Goal: Task Accomplishment & Management: Complete application form

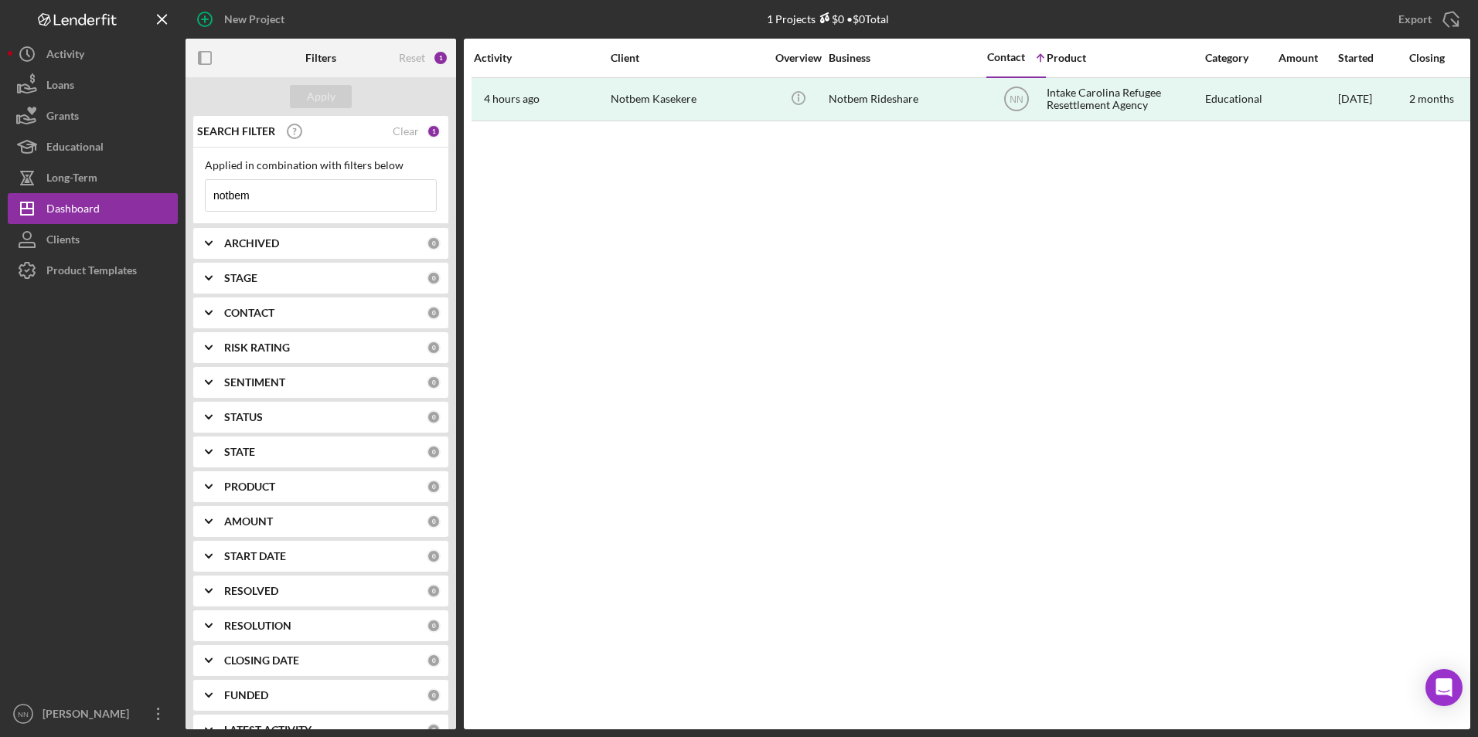
drag, startPoint x: 315, startPoint y: 191, endPoint x: 192, endPoint y: 191, distance: 122.9
click at [192, 191] on div "SEARCH FILTER Clear 1 Applied in combination with filters below notbem Icon/Men…" at bounding box center [321, 423] width 271 height 614
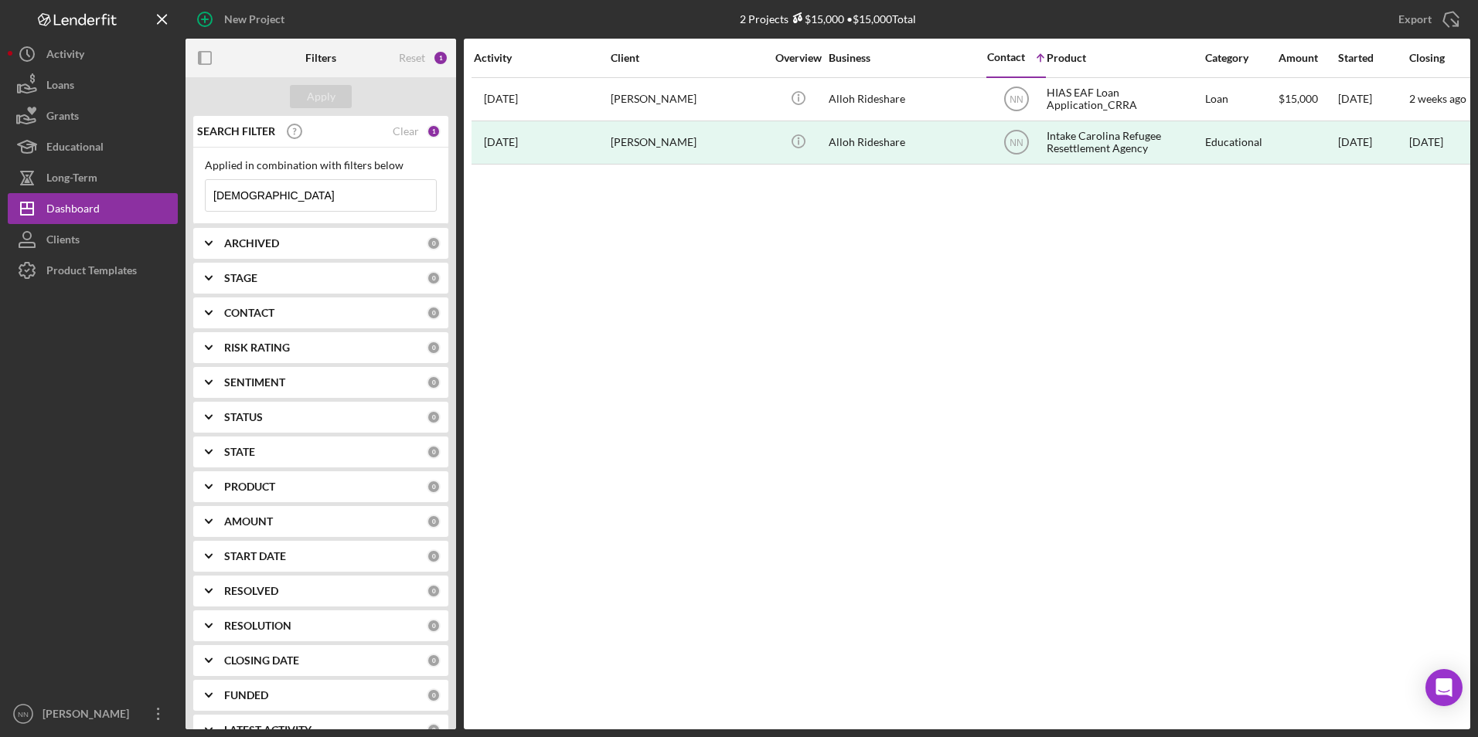
type input "[DEMOGRAPHIC_DATA]"
click at [675, 165] on div "Activity Client Overview Business Contact Icon/Table Sort Arrow Product Categor…" at bounding box center [967, 384] width 1006 height 691
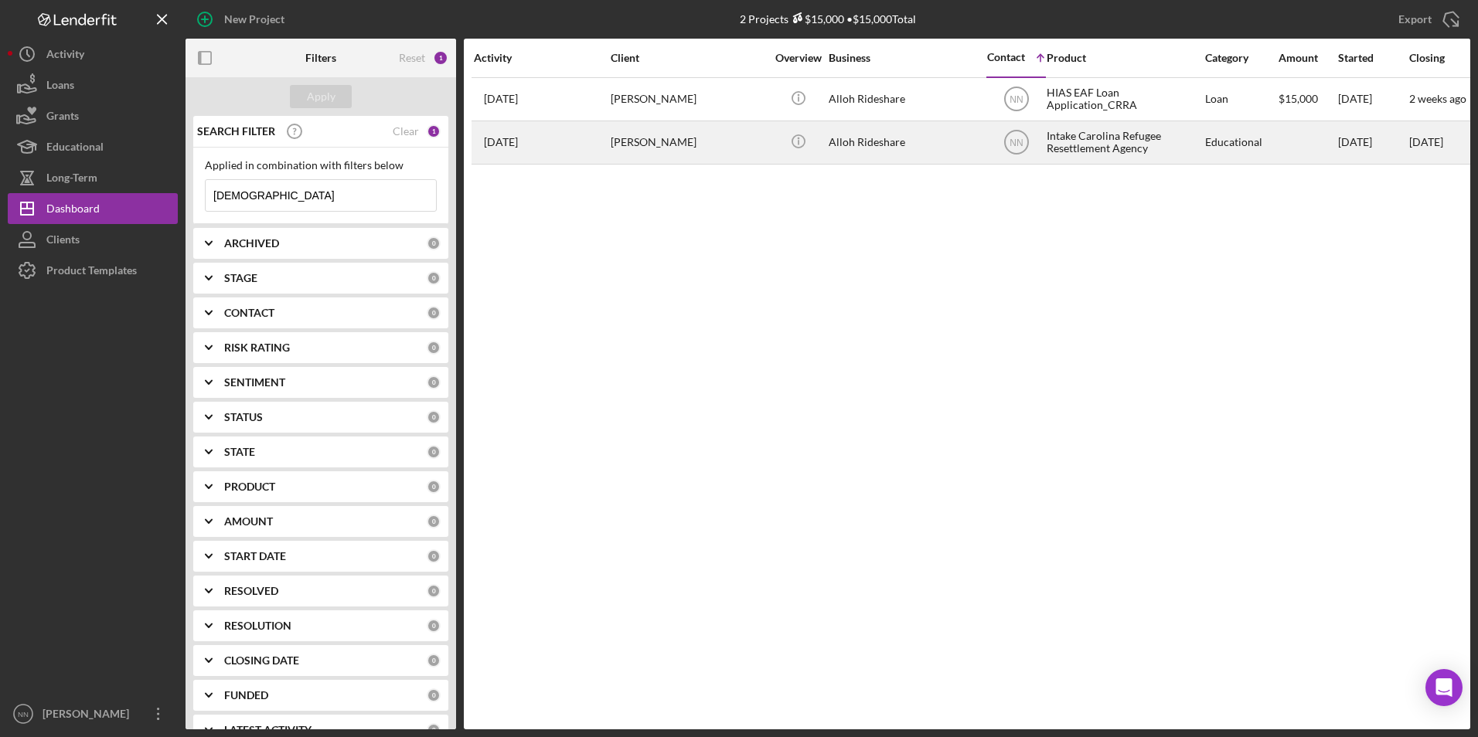
click at [673, 152] on div "[PERSON_NAME]" at bounding box center [688, 142] width 155 height 41
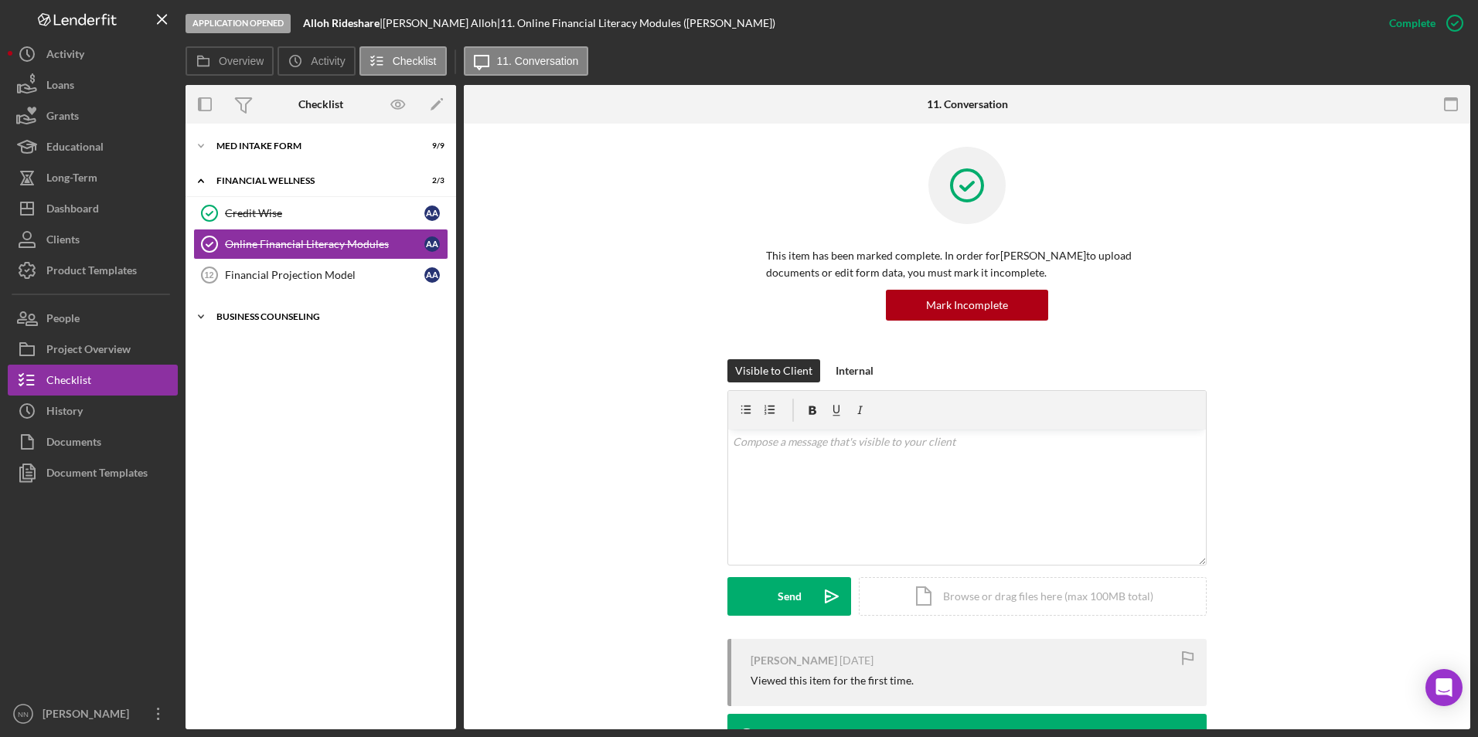
click at [274, 322] on div "Icon/Expander Business Counseling 0 / 7" at bounding box center [321, 316] width 271 height 31
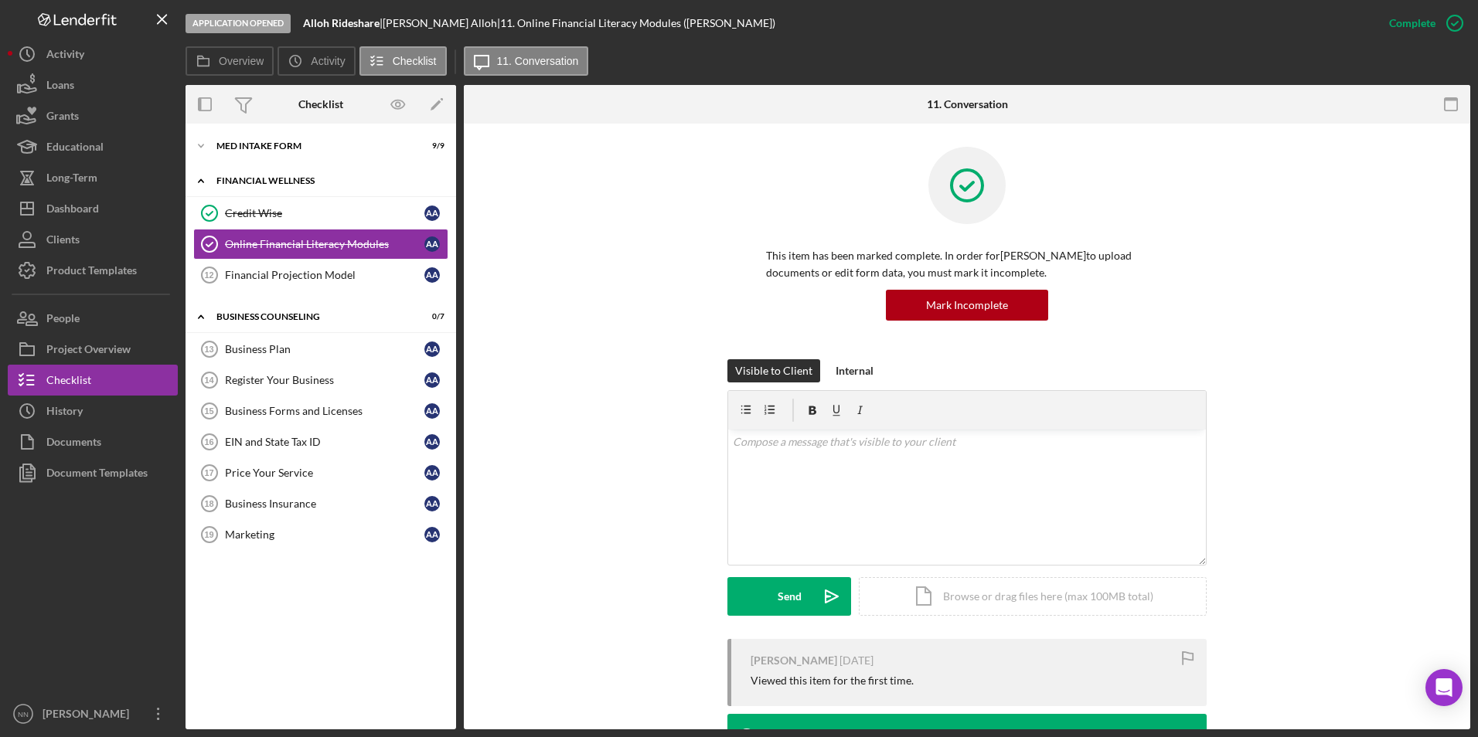
click at [278, 182] on div "Financial Wellness" at bounding box center [326, 180] width 220 height 9
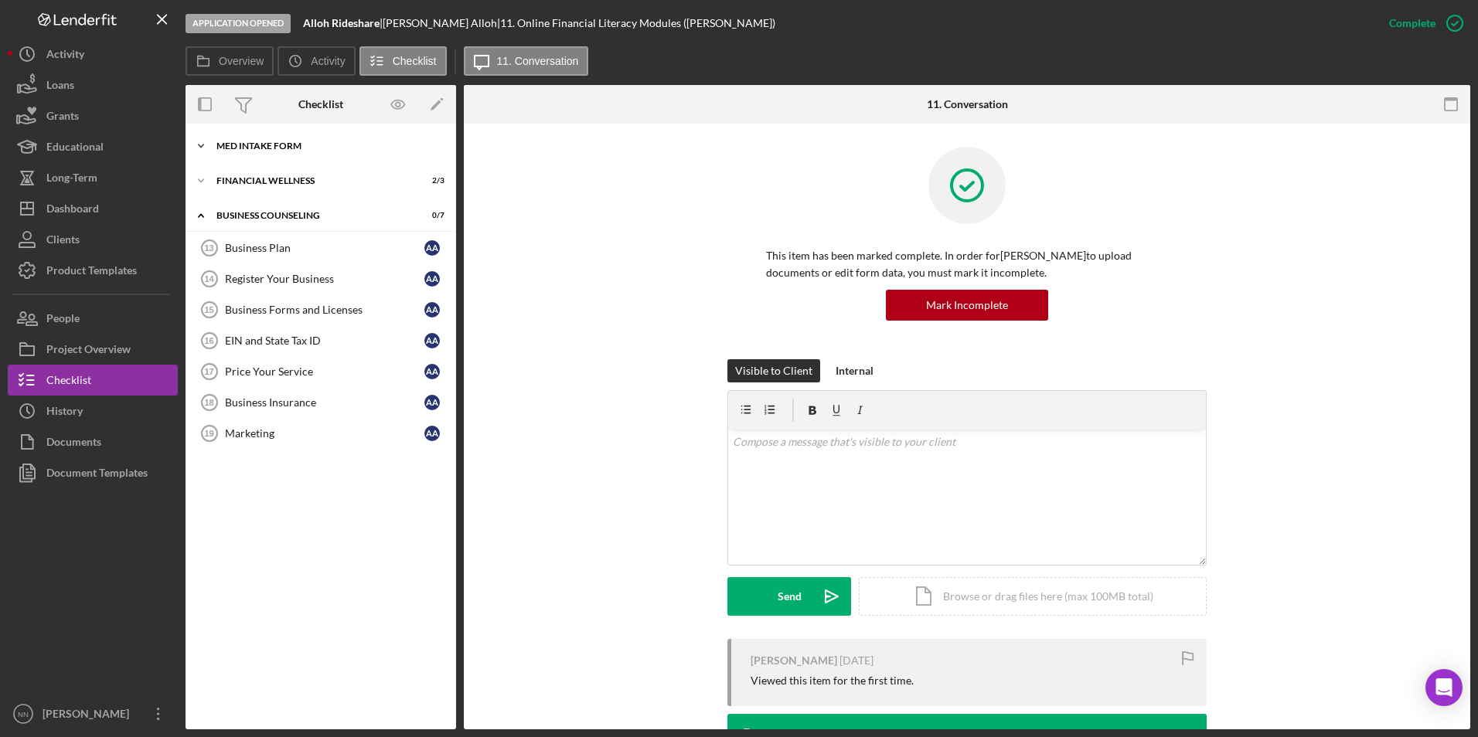
click at [270, 137] on div "Icon/Expander MED Intake Form 9 / 9" at bounding box center [321, 146] width 271 height 31
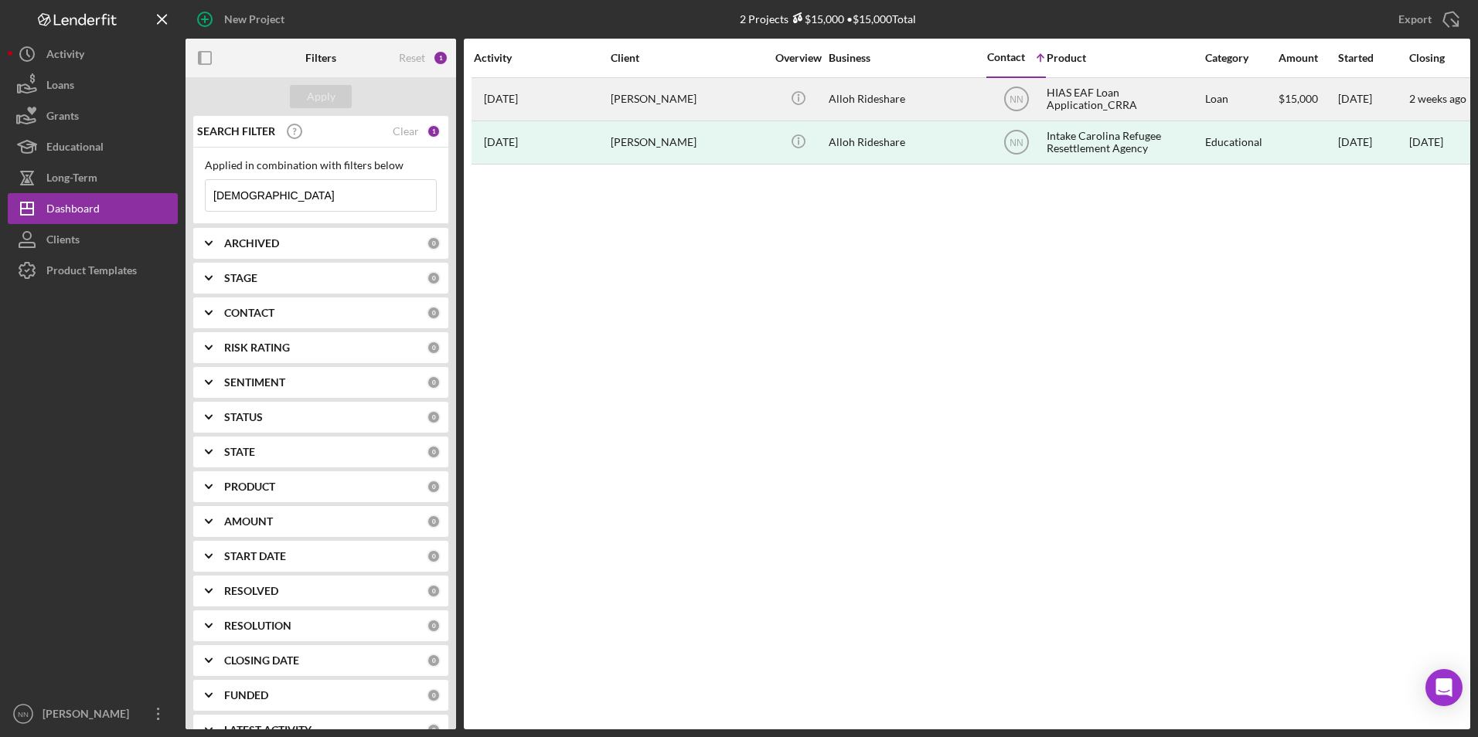
click at [676, 110] on div "[PERSON_NAME]" at bounding box center [688, 99] width 155 height 41
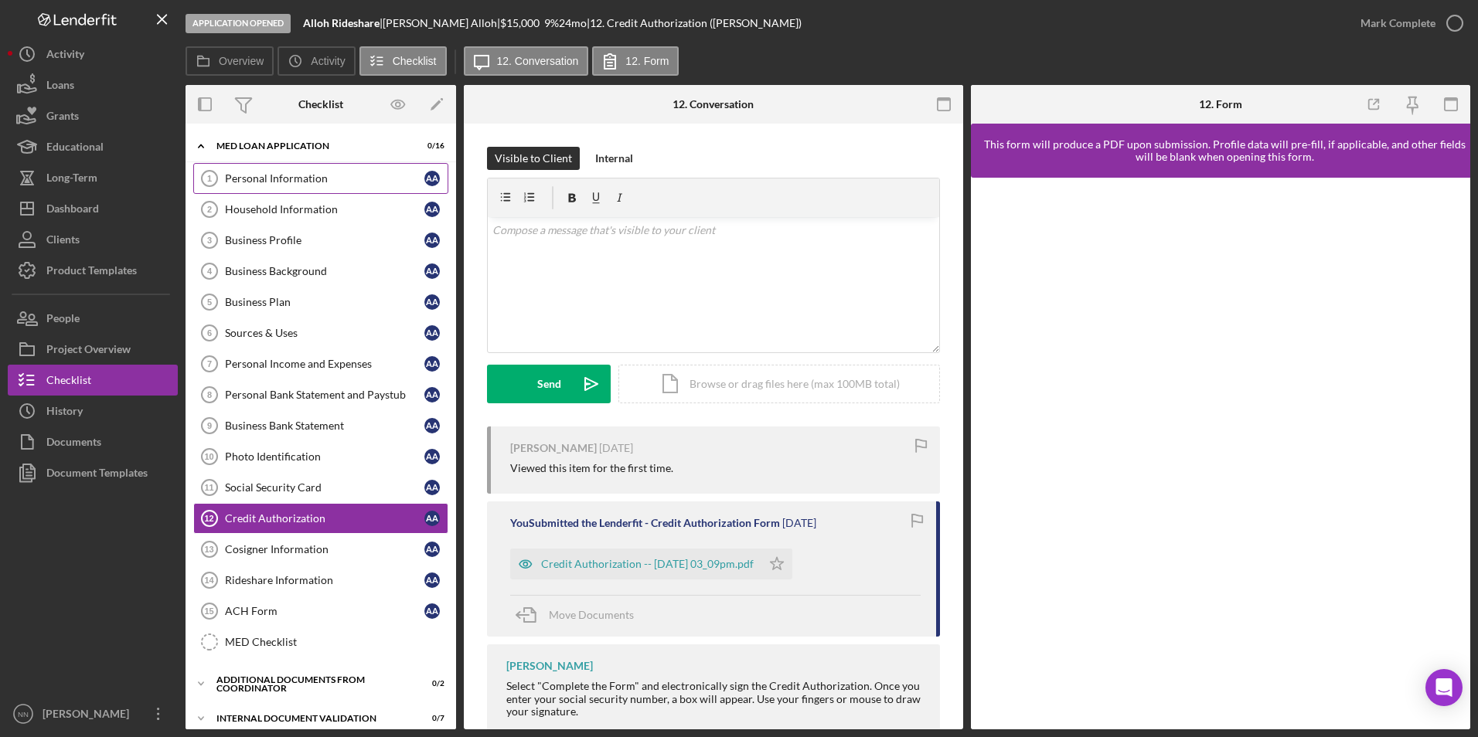
click at [309, 179] on div "Personal Information" at bounding box center [324, 178] width 199 height 12
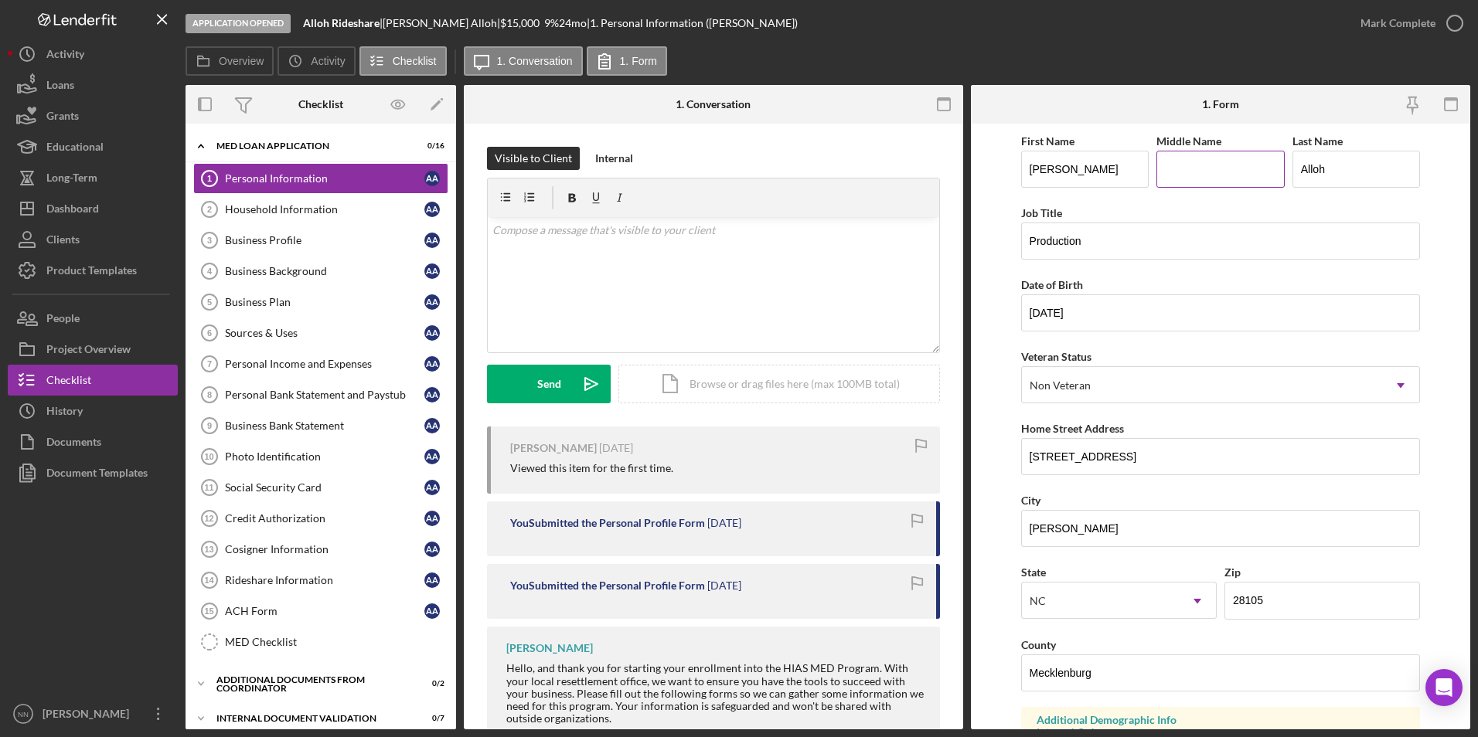
click at [1181, 176] on input "Middle Name" at bounding box center [1220, 169] width 128 height 37
paste input "Taisier"
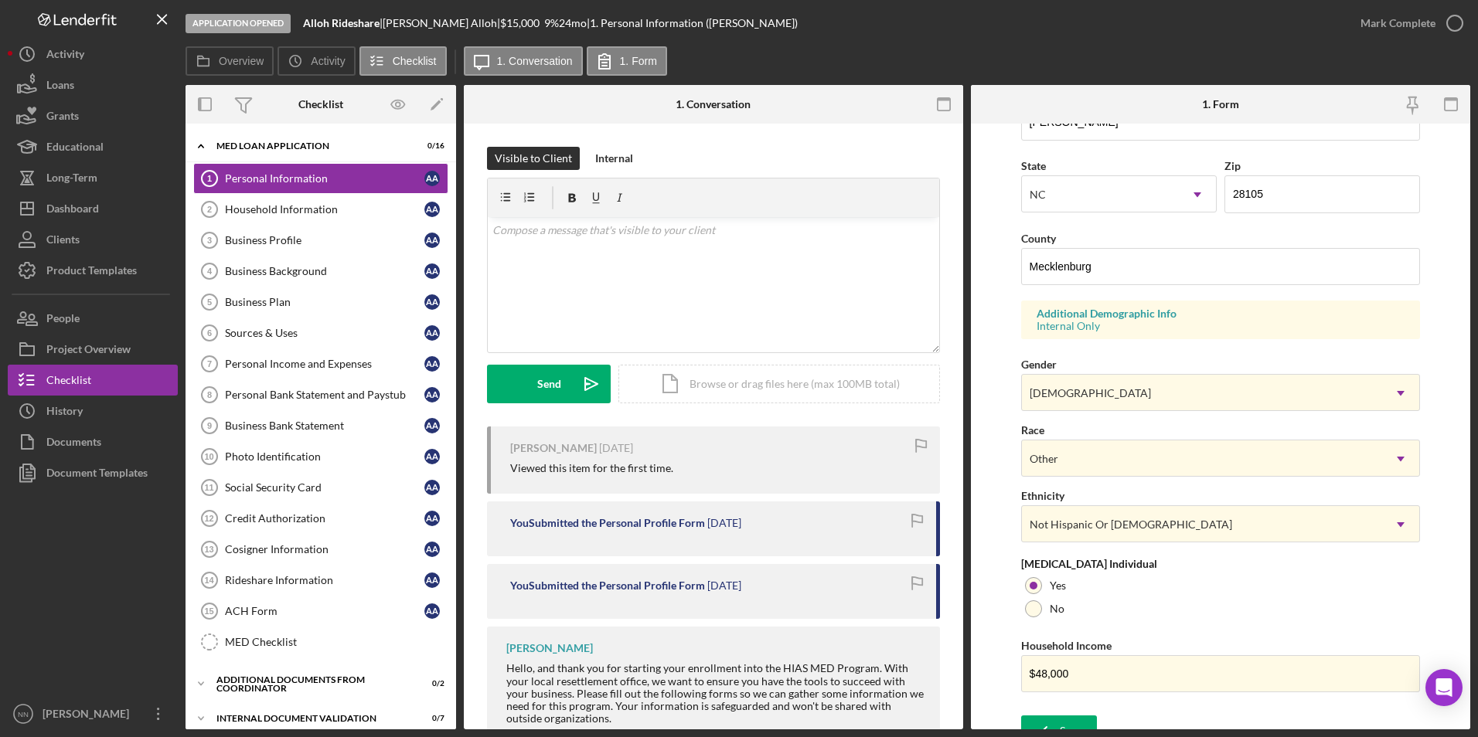
scroll to position [426, 0]
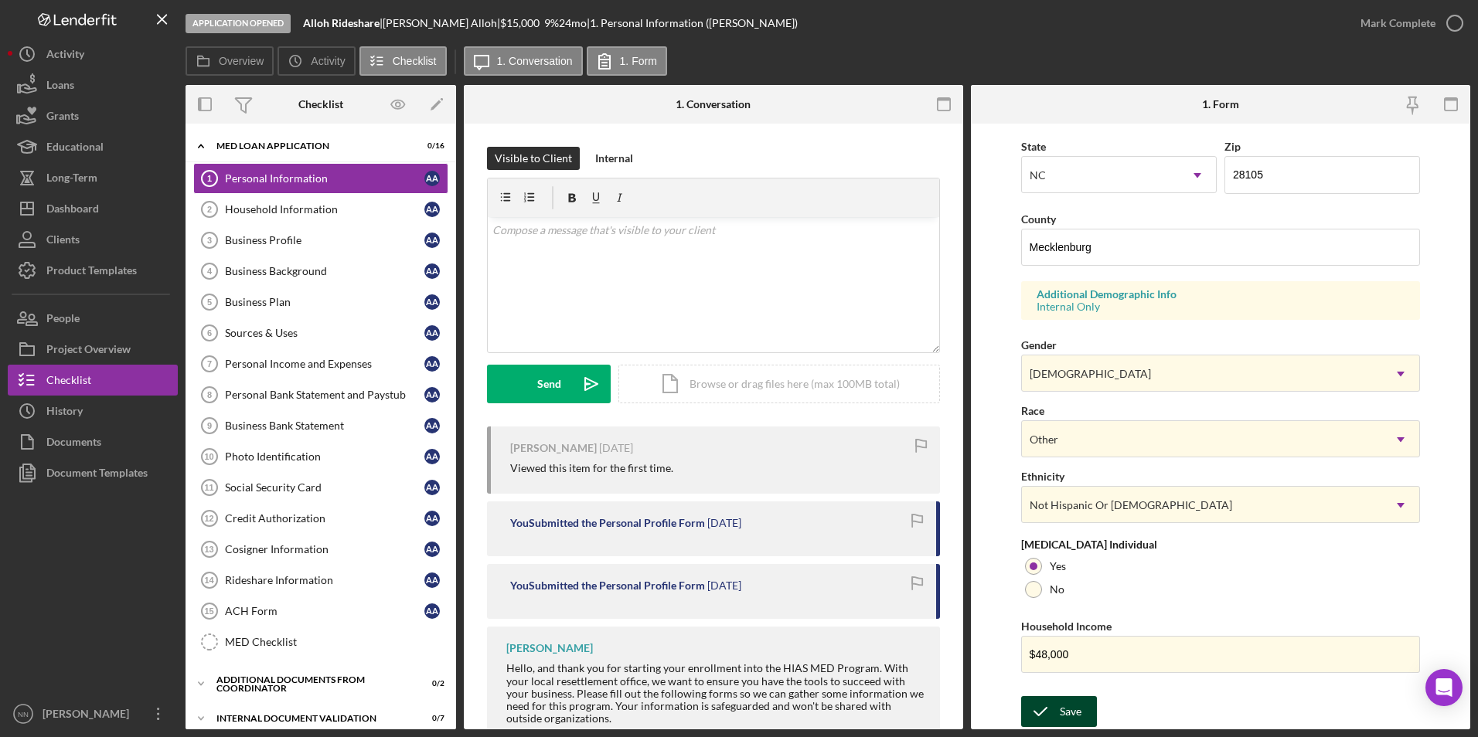
type input "Taisier"
click at [1060, 709] on div "Save" at bounding box center [1071, 711] width 22 height 31
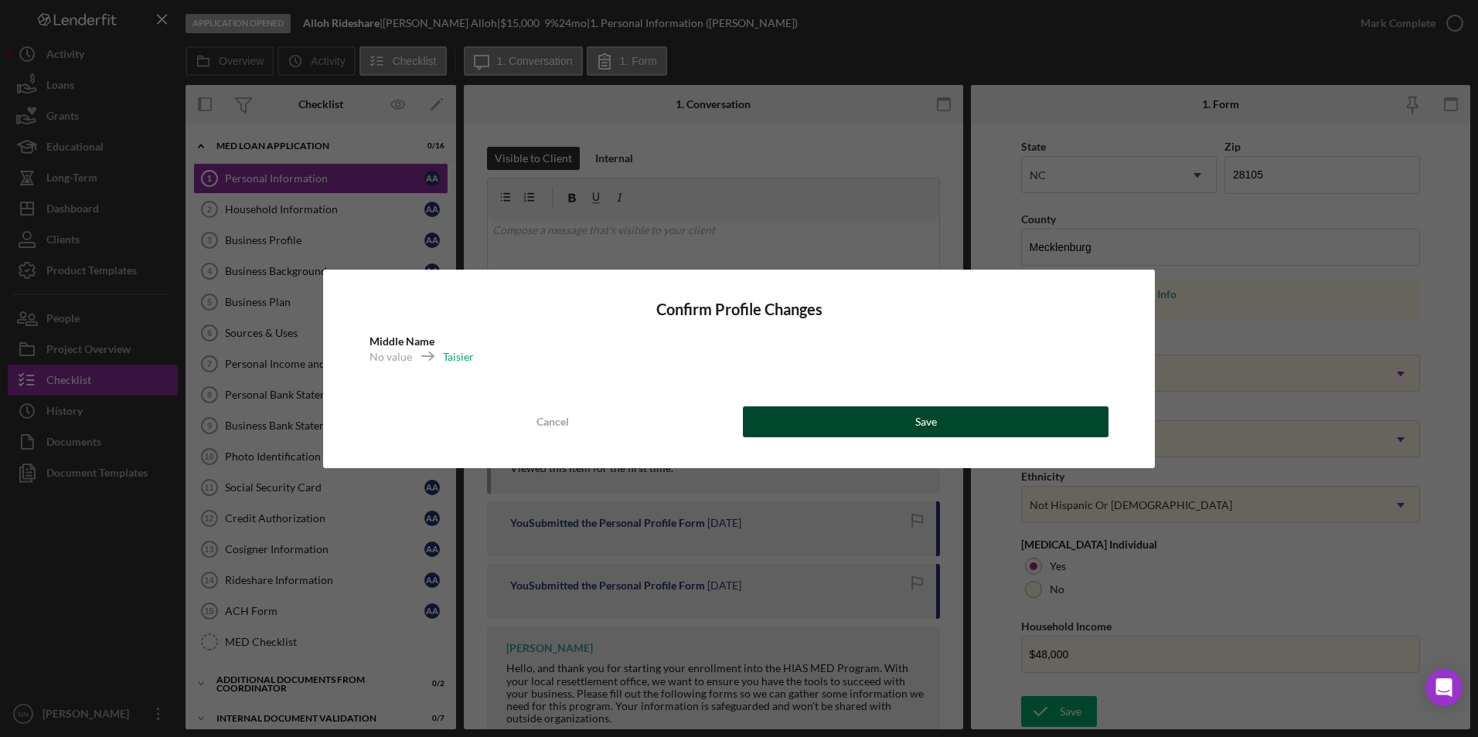
click at [915, 419] on div "Save" at bounding box center [926, 422] width 22 height 31
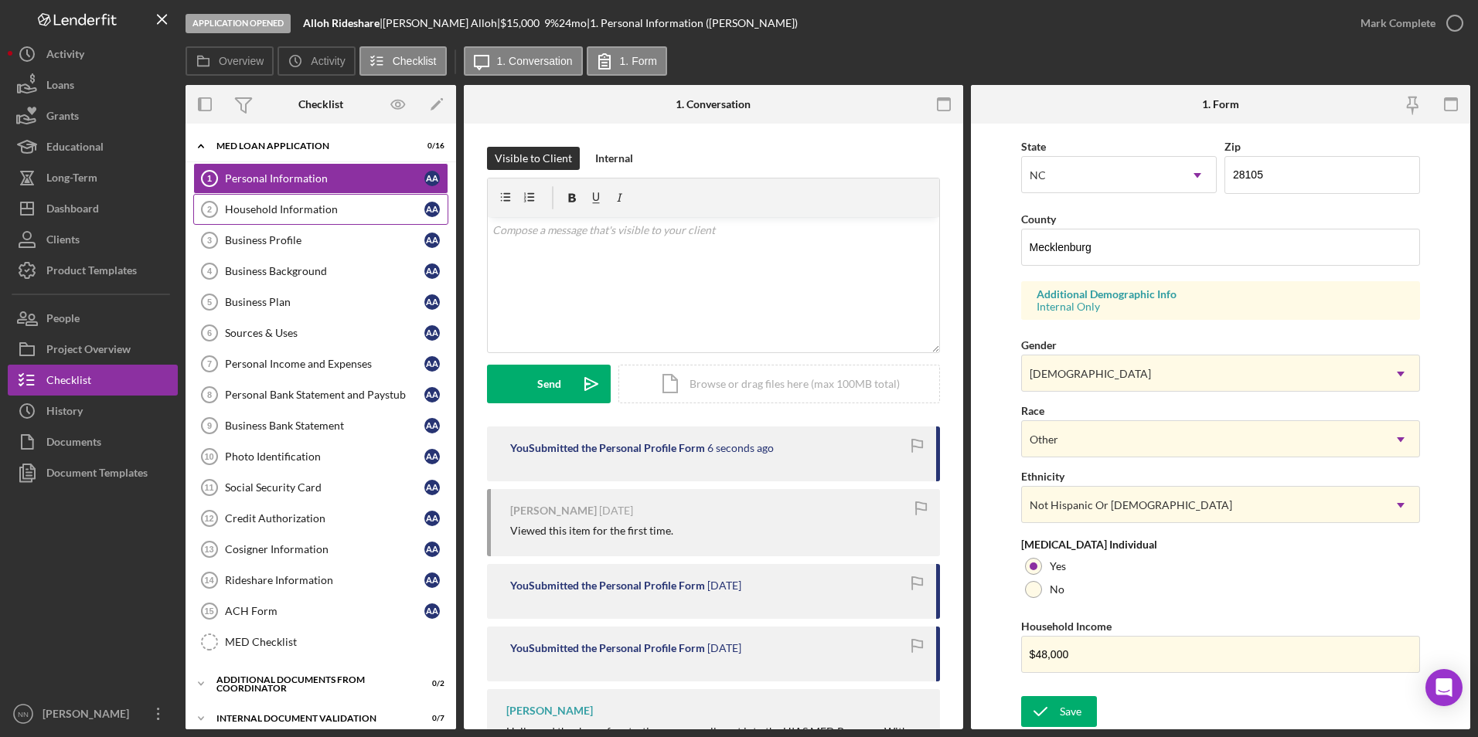
click at [302, 219] on link "Household Information 2 Household Information A A" at bounding box center [320, 209] width 255 height 31
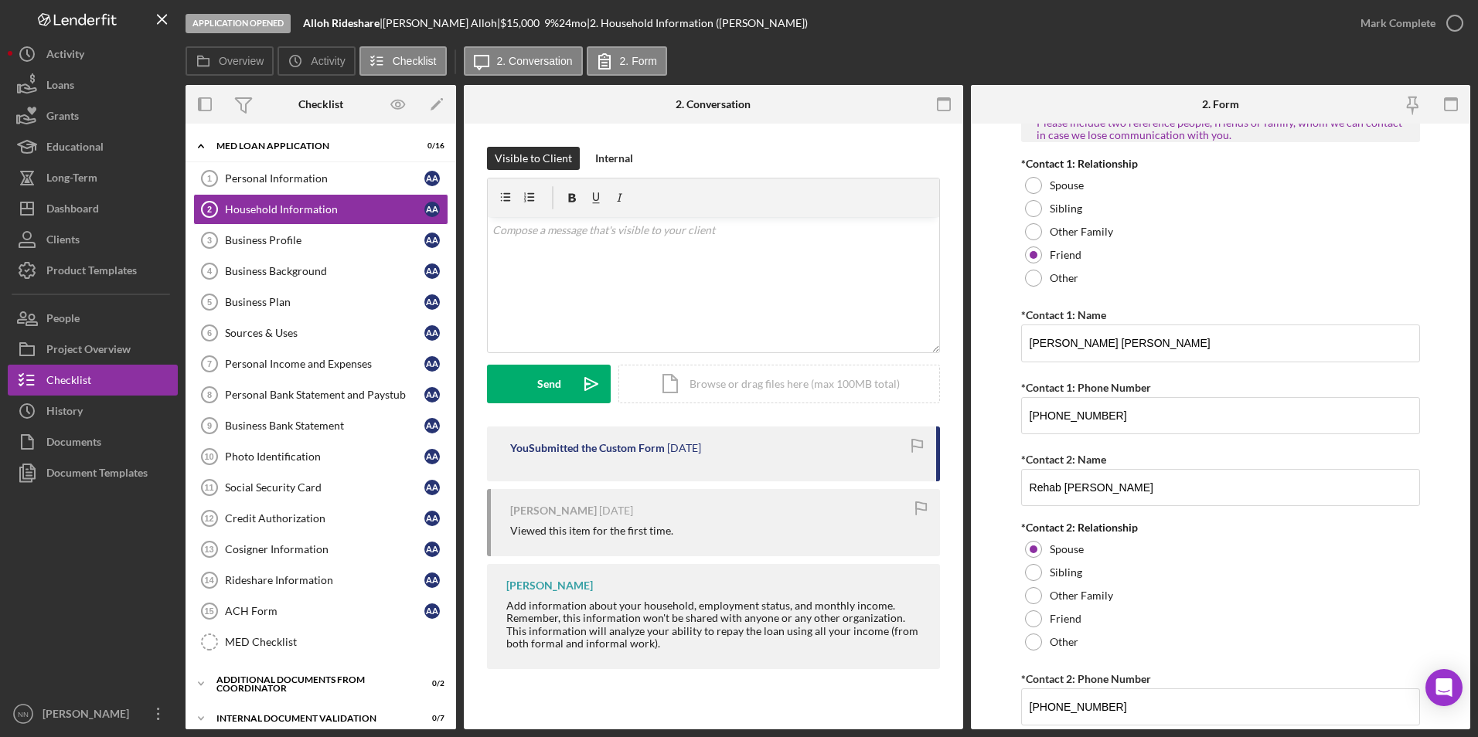
scroll to position [1739, 0]
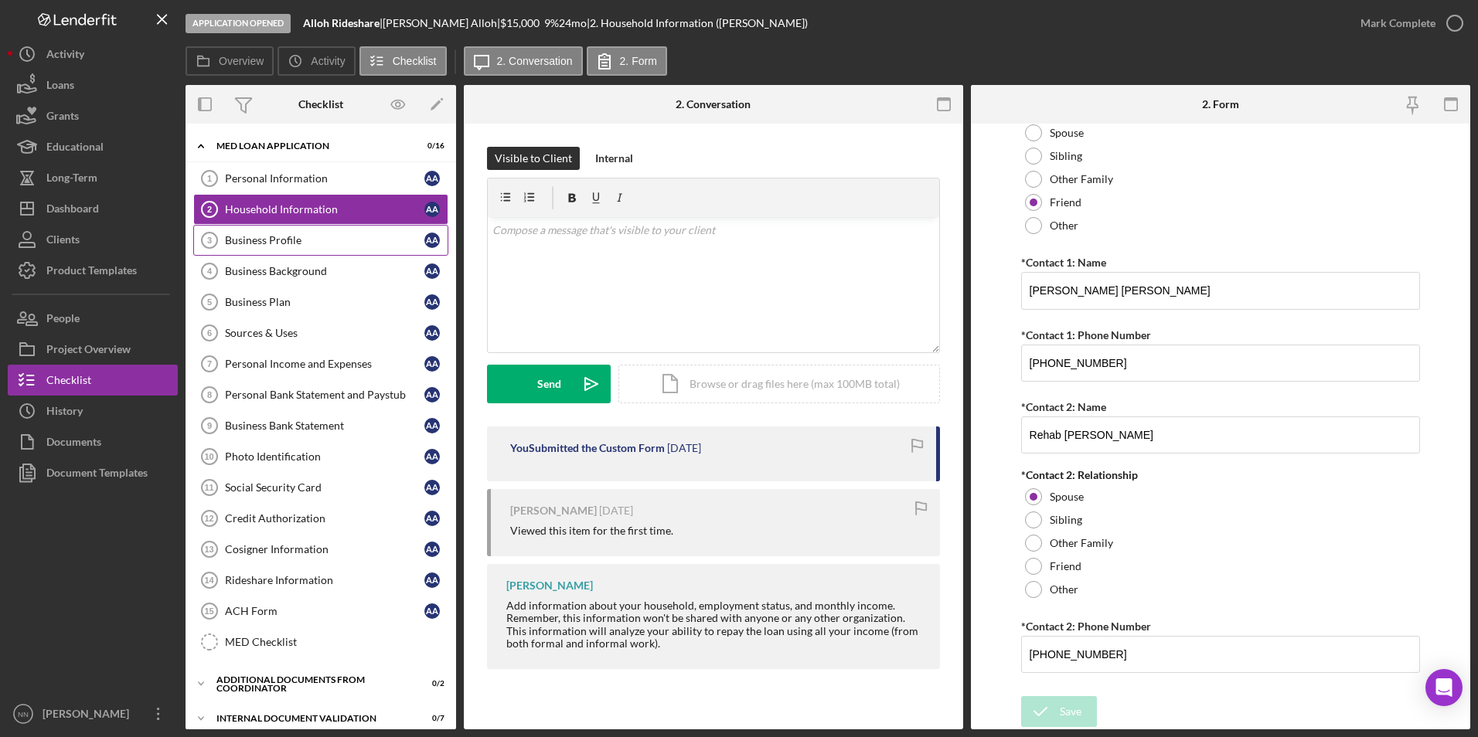
click at [386, 227] on link "Business Profile 3 Business Profile A A" at bounding box center [320, 240] width 255 height 31
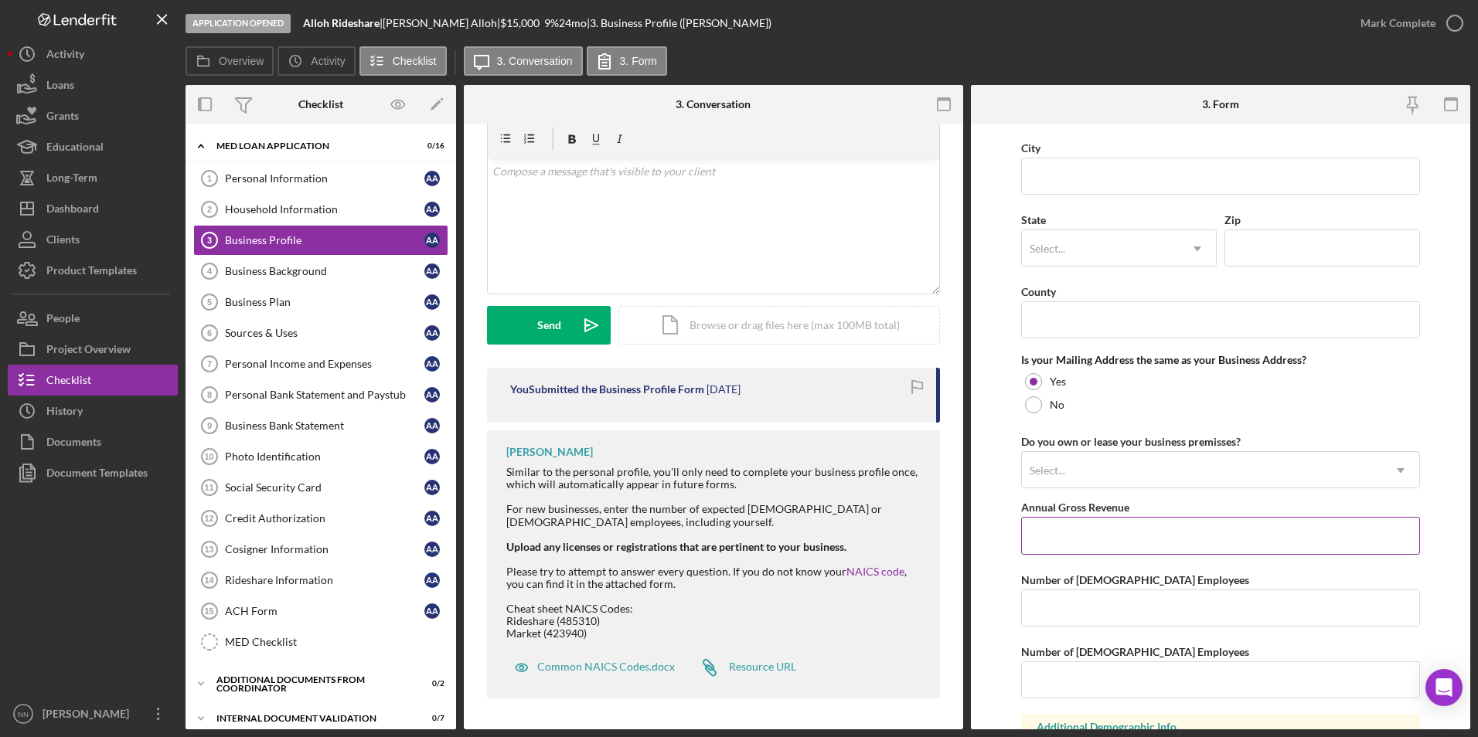
scroll to position [1110, 0]
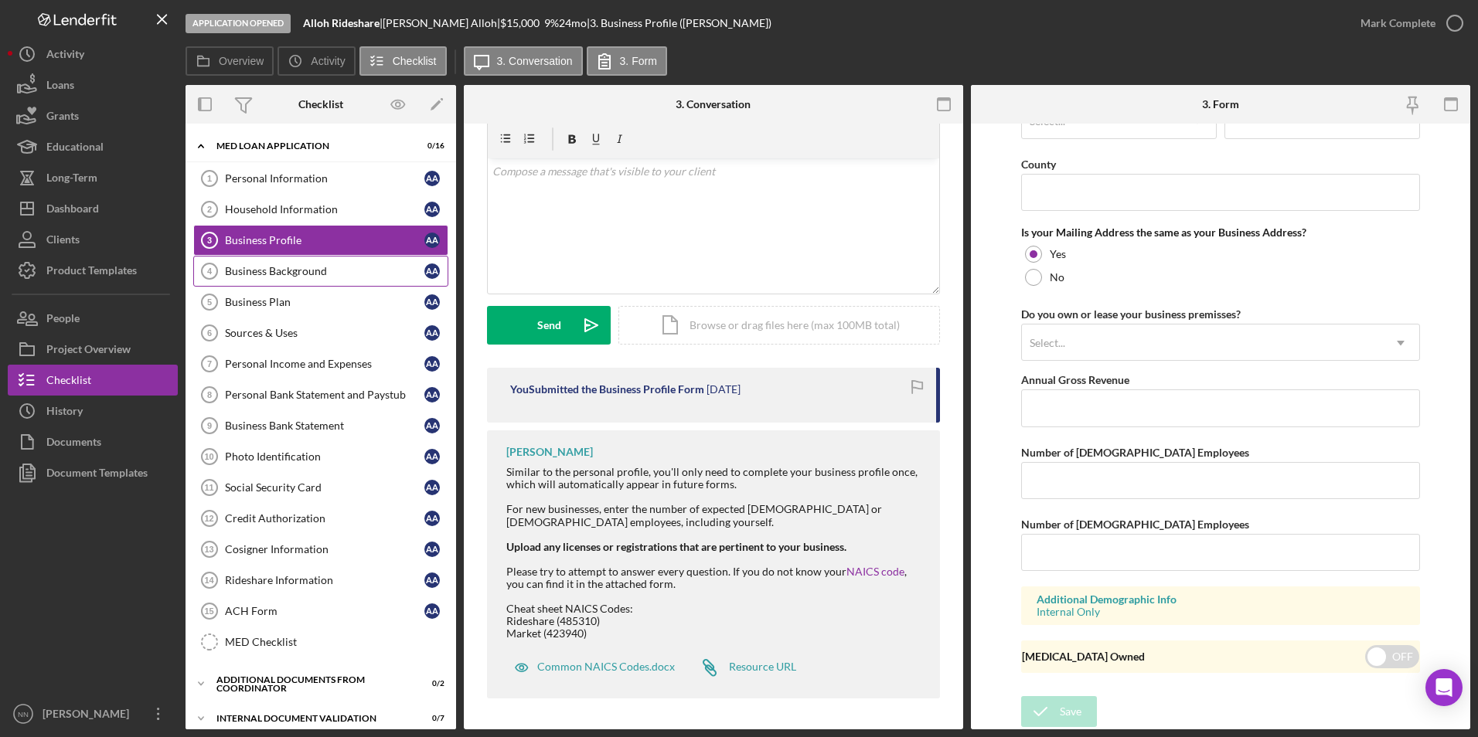
click at [272, 268] on div "Business Background" at bounding box center [324, 271] width 199 height 12
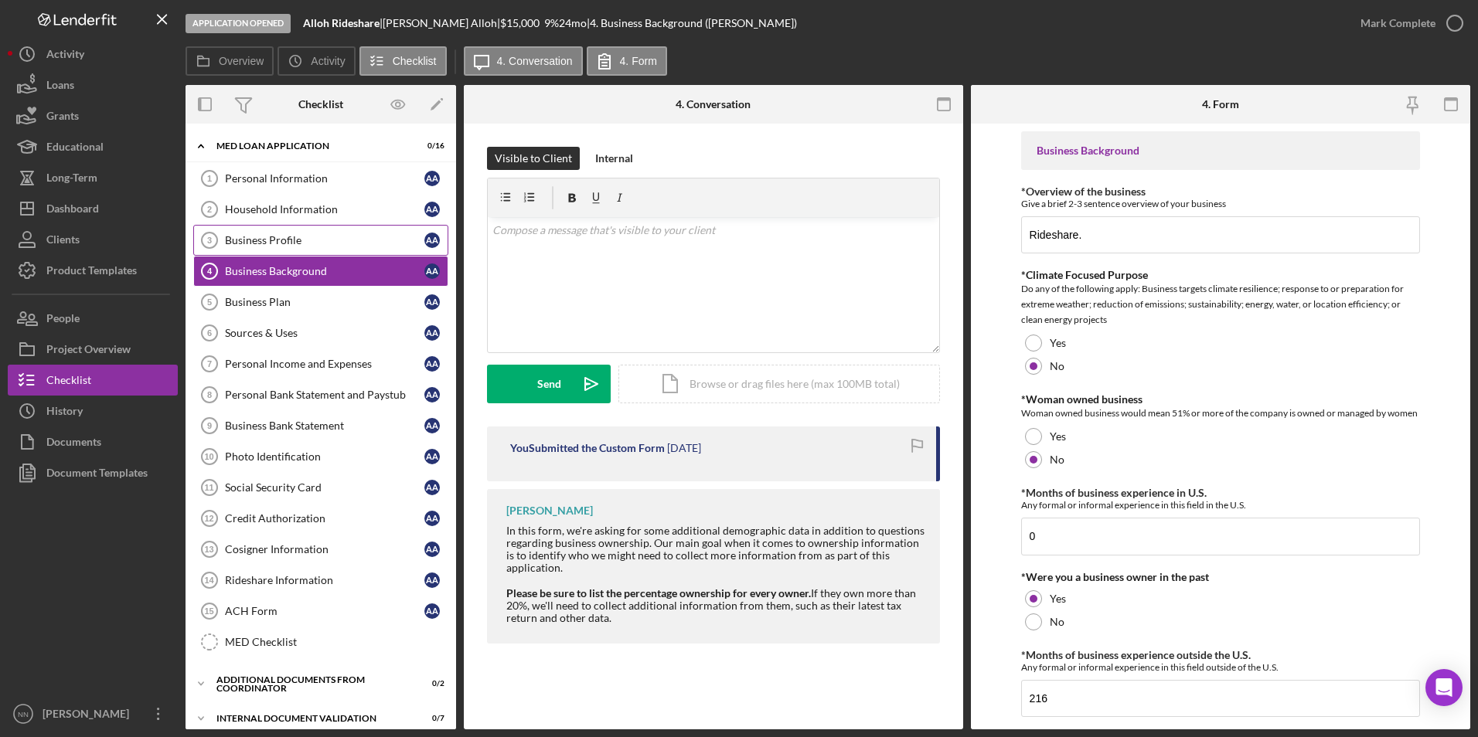
click at [297, 248] on link "Business Profile 3 Business Profile A A" at bounding box center [320, 240] width 255 height 31
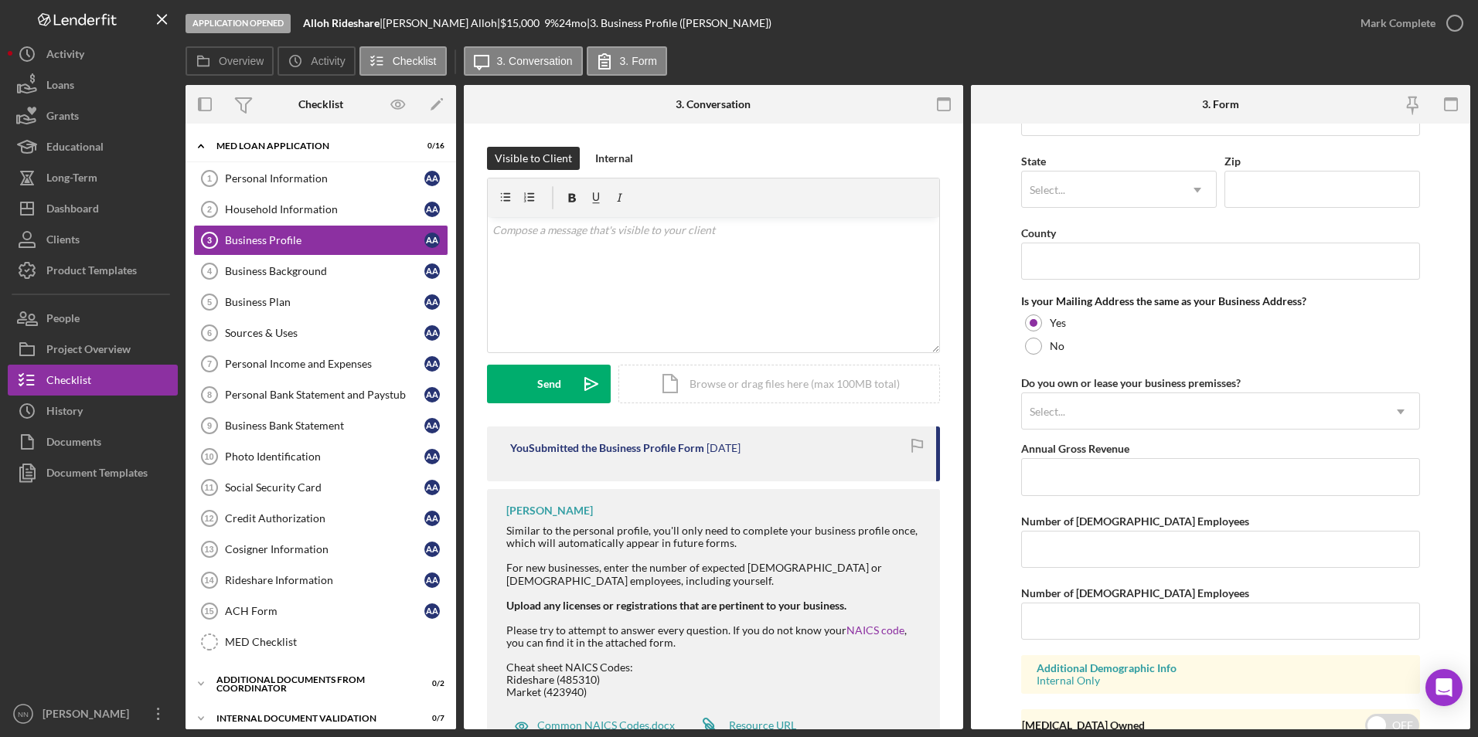
scroll to position [1082, 0]
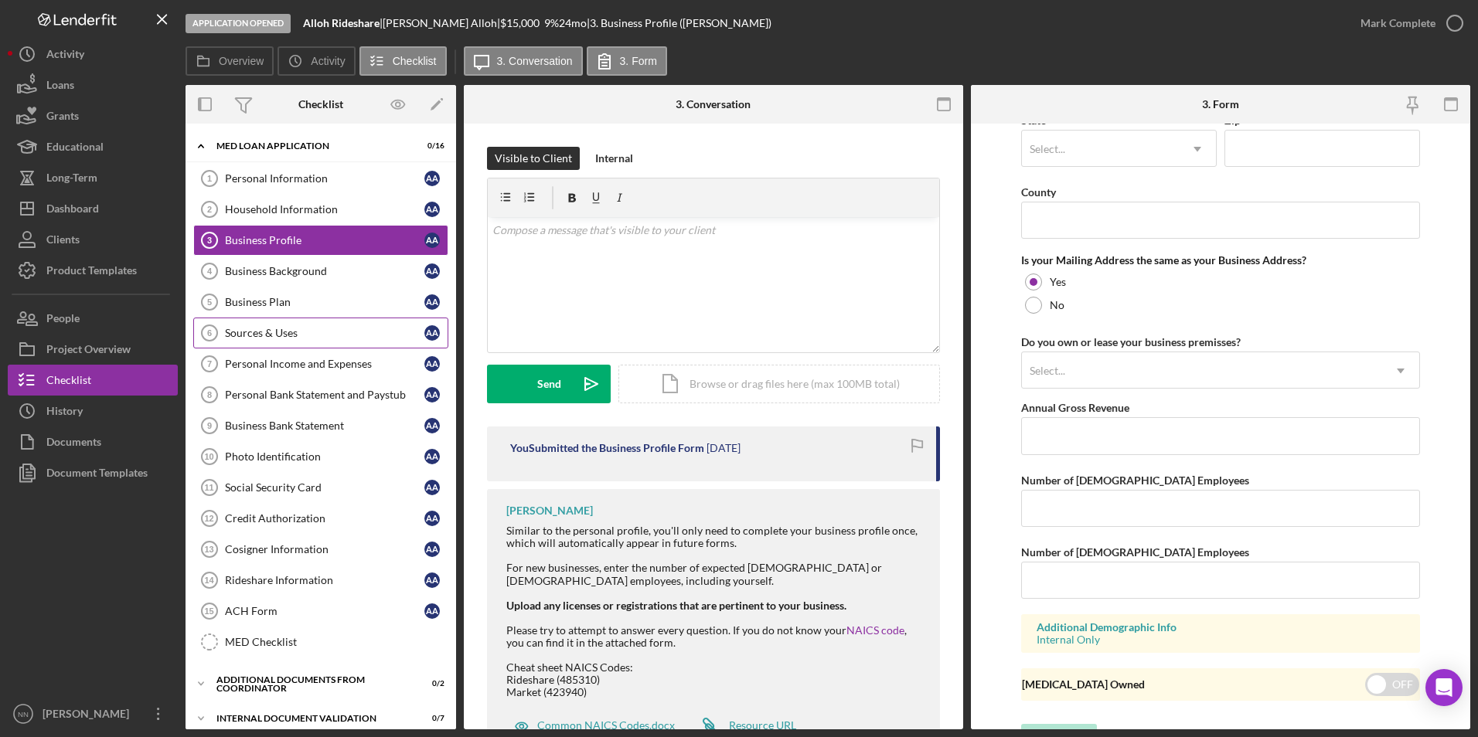
click at [325, 337] on div "Sources & Uses" at bounding box center [324, 333] width 199 height 12
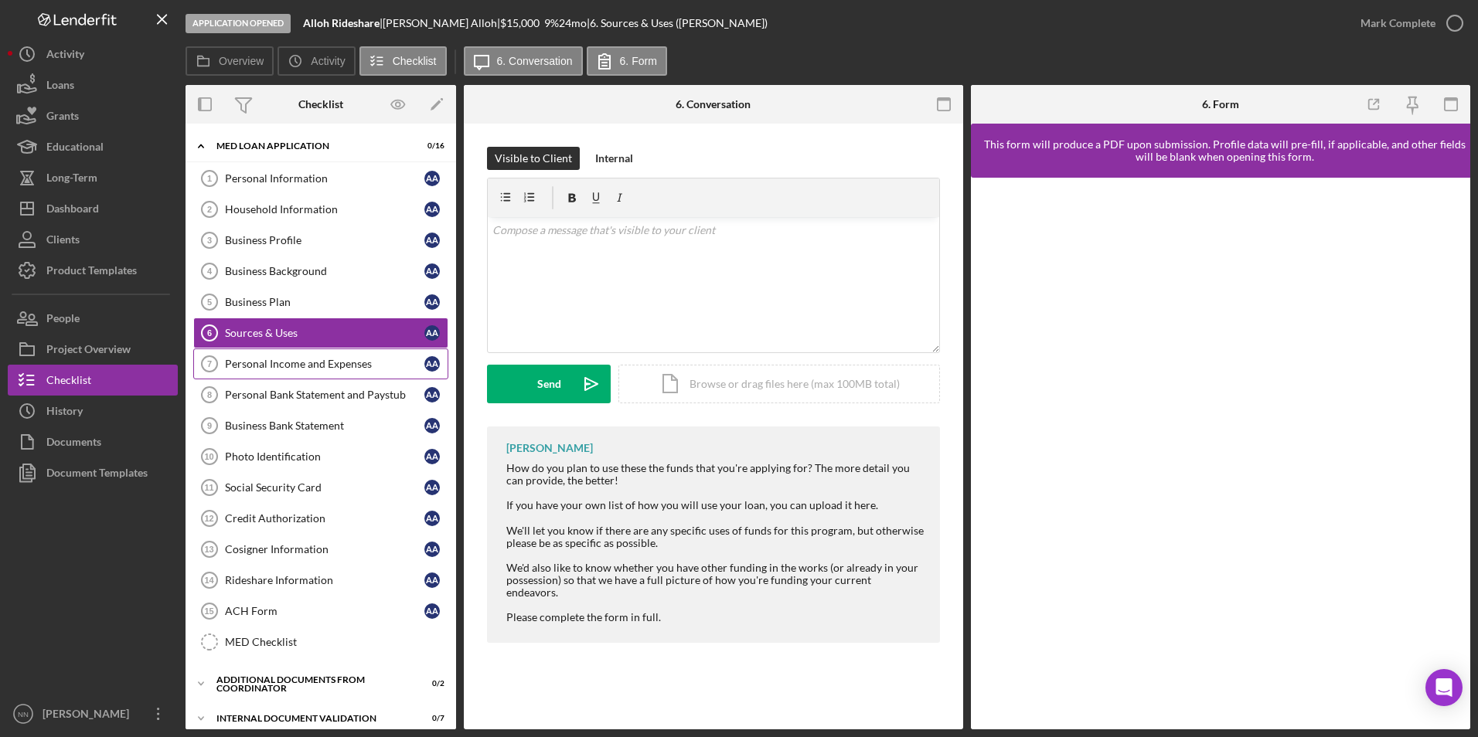
click at [326, 363] on div "Personal Income and Expenses" at bounding box center [324, 364] width 199 height 12
